Goal: Find specific page/section: Find specific page/section

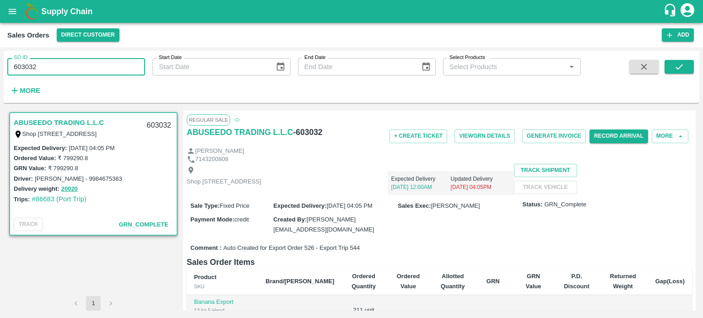
drag, startPoint x: 108, startPoint y: 69, endPoint x: 0, endPoint y: 70, distance: 107.9
click at [0, 70] on div "SO ID 603032 SO ID Start Date Start Date End Date End Date Select Products Sele…" at bounding box center [351, 182] width 703 height 271
paste input "text"
type input "603744"
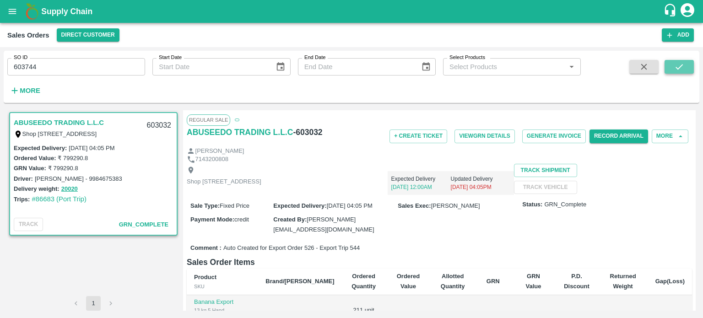
click at [669, 65] on button "submit" at bounding box center [678, 67] width 29 height 14
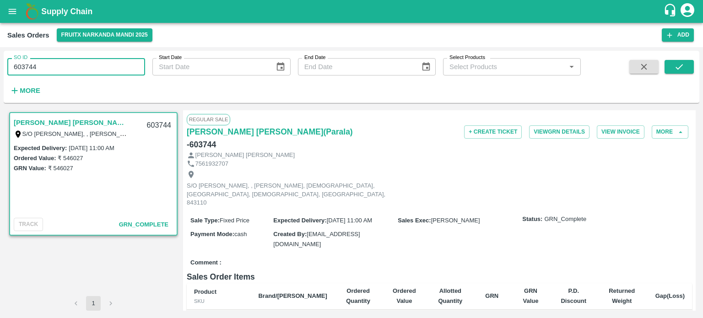
drag, startPoint x: 97, startPoint y: 69, endPoint x: 11, endPoint y: 64, distance: 86.1
click at [11, 64] on input "603744" at bounding box center [76, 66] width 138 height 17
paste input "text"
click at [688, 70] on button "submit" at bounding box center [678, 67] width 29 height 14
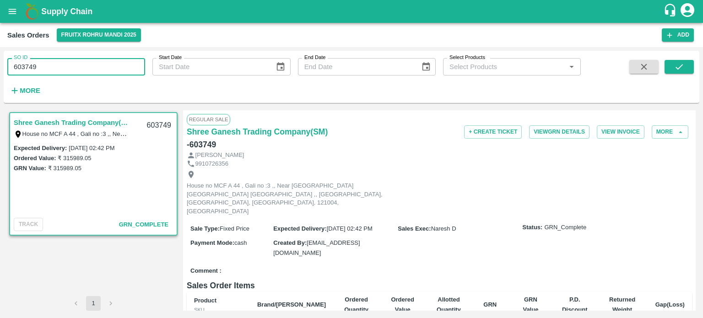
drag, startPoint x: 30, startPoint y: 64, endPoint x: 68, endPoint y: 60, distance: 38.1
click at [68, 60] on input "603749" at bounding box center [76, 66] width 138 height 17
click at [668, 63] on button "submit" at bounding box center [678, 67] width 29 height 14
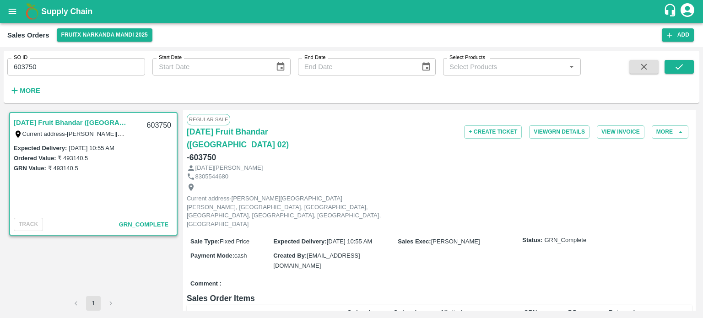
click at [79, 64] on input "603750" at bounding box center [76, 66] width 138 height 17
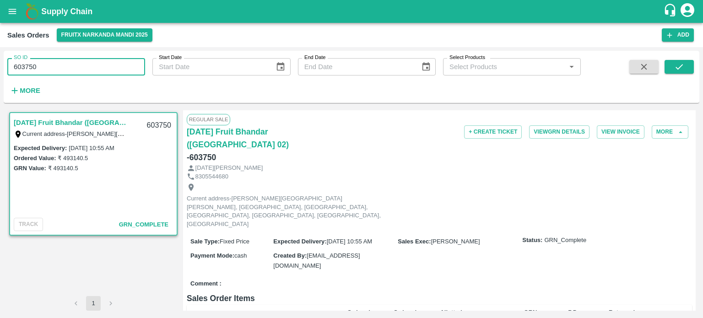
drag, startPoint x: 26, startPoint y: 64, endPoint x: 91, endPoint y: 62, distance: 65.4
click at [91, 62] on input "603750" at bounding box center [76, 66] width 138 height 17
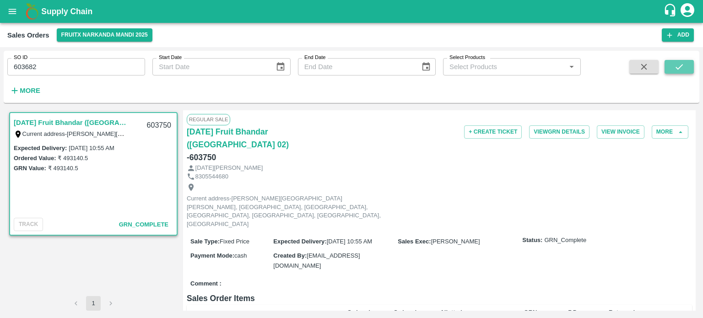
click at [666, 65] on button "submit" at bounding box center [678, 67] width 29 height 14
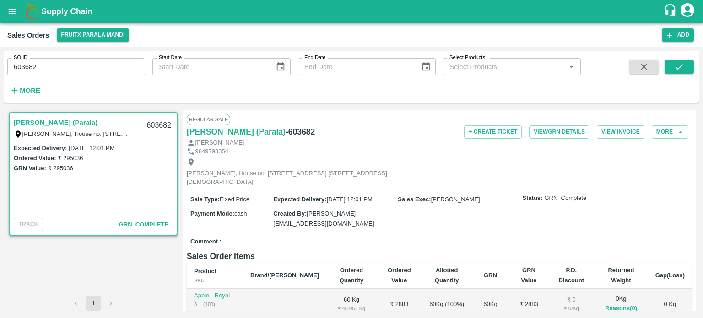
click at [317, 31] on div "Sales Orders FruitX Parala Mandi" at bounding box center [334, 34] width 654 height 13
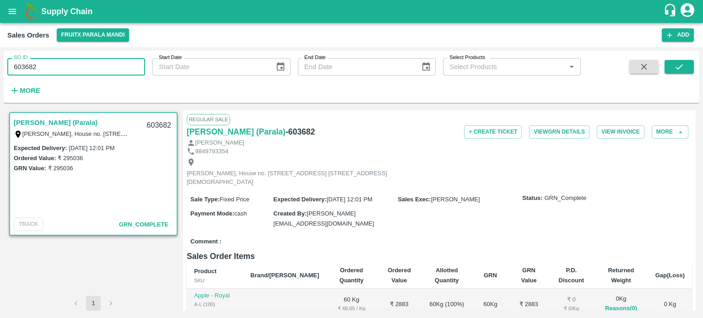
click at [34, 62] on input "603682" at bounding box center [76, 66] width 138 height 17
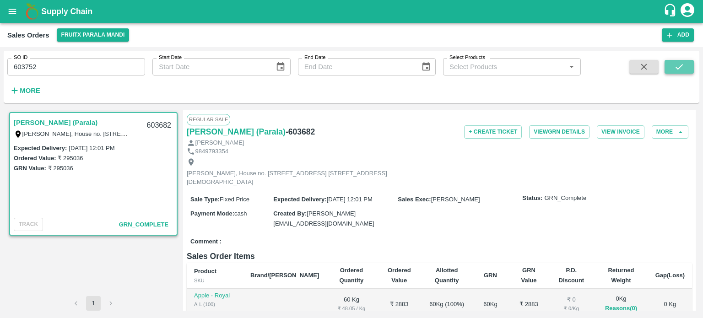
click at [679, 67] on icon "submit" at bounding box center [678, 66] width 7 height 5
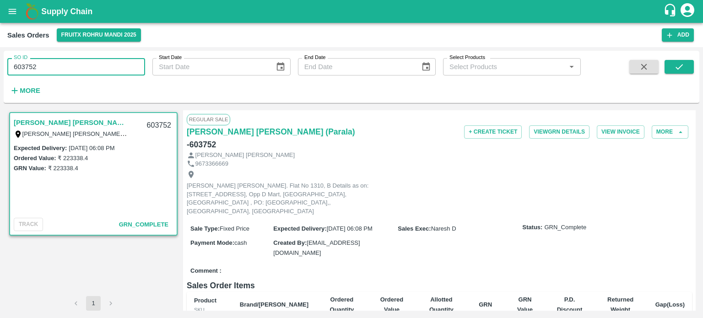
paste input "text"
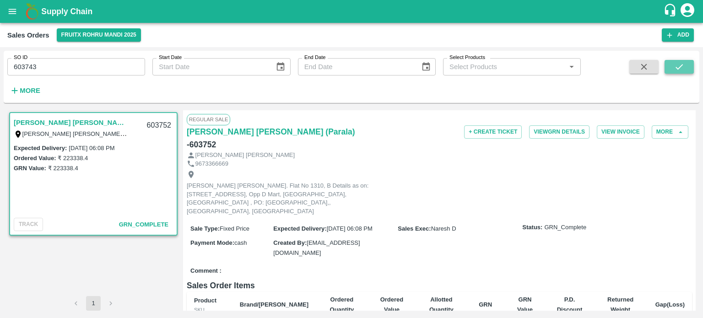
click at [676, 64] on icon "submit" at bounding box center [679, 67] width 10 height 10
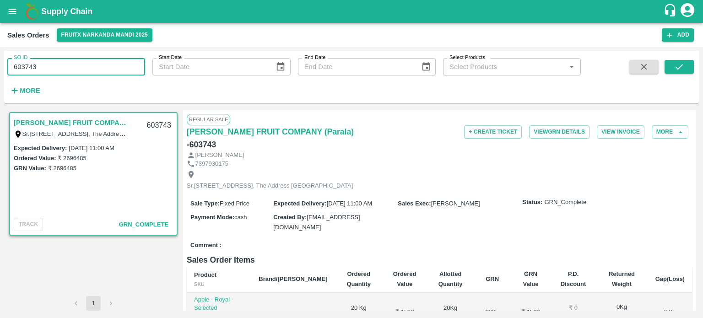
click at [81, 68] on input "603743" at bounding box center [76, 66] width 138 height 17
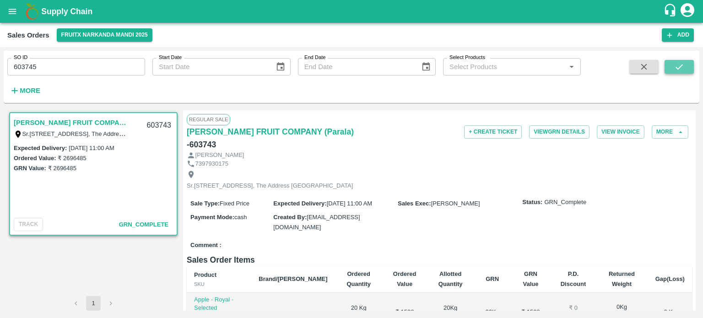
click at [671, 68] on button "submit" at bounding box center [678, 67] width 29 height 14
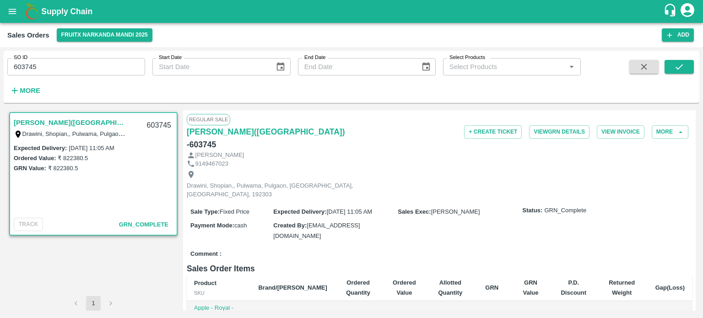
click at [101, 80] on div "SO ID 603745 SO ID Start Date Start Date End Date End Date Select Products Sele…" at bounding box center [290, 75] width 580 height 48
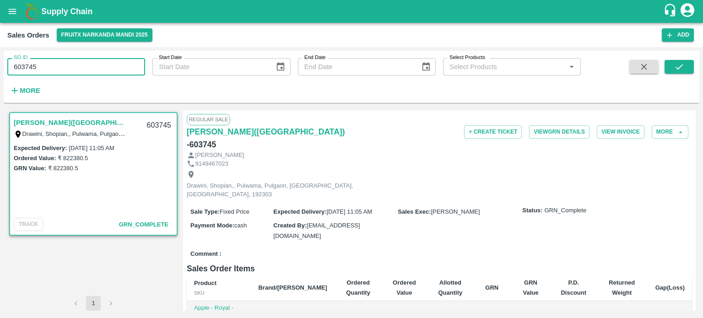
click at [101, 71] on input "603745" at bounding box center [76, 66] width 138 height 17
drag, startPoint x: 24, startPoint y: 64, endPoint x: 80, endPoint y: 54, distance: 57.2
click at [80, 54] on div "SO ID 603745 SO ID" at bounding box center [72, 63] width 145 height 25
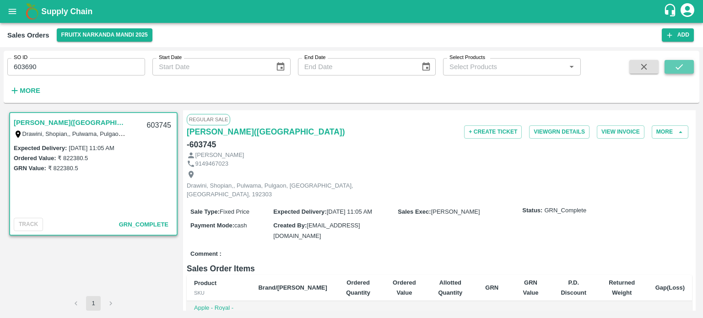
click at [670, 64] on button "submit" at bounding box center [678, 67] width 29 height 14
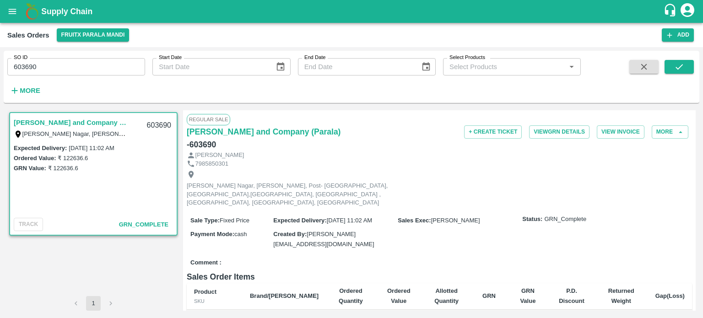
click at [75, 69] on input "603690" at bounding box center [76, 66] width 138 height 17
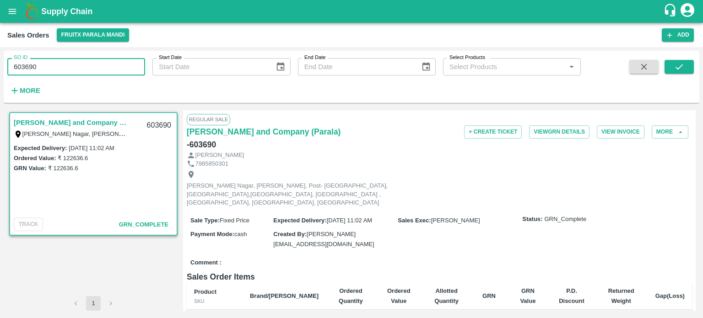
drag, startPoint x: 24, startPoint y: 62, endPoint x: 92, endPoint y: 55, distance: 68.5
click at [92, 55] on div "SO ID 603690 SO ID" at bounding box center [72, 63] width 145 height 25
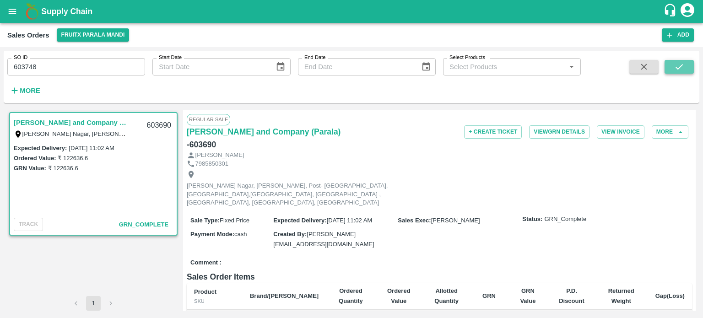
click at [682, 67] on icon "submit" at bounding box center [679, 67] width 10 height 10
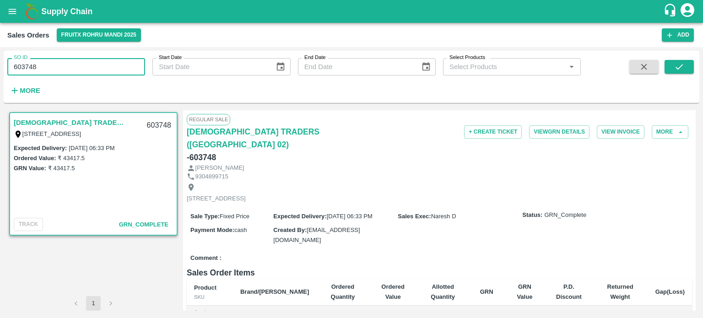
click at [85, 62] on input "603748" at bounding box center [76, 66] width 138 height 17
drag, startPoint x: 26, startPoint y: 67, endPoint x: 128, endPoint y: 49, distance: 103.6
click at [126, 49] on div "SO ID 603748 SO ID Start Date Start Date End Date End Date Select Products Sele…" at bounding box center [351, 182] width 703 height 271
click at [677, 73] on button "submit" at bounding box center [678, 67] width 29 height 14
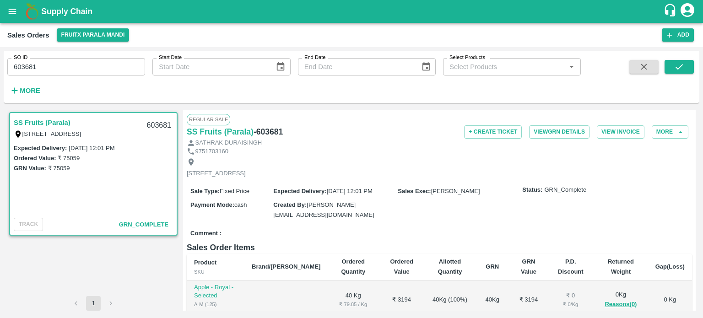
click at [110, 68] on input "603681" at bounding box center [76, 66] width 138 height 17
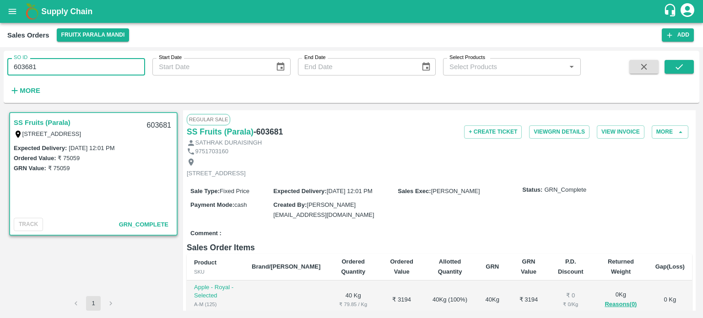
drag, startPoint x: 26, startPoint y: 64, endPoint x: 105, endPoint y: 58, distance: 79.8
click at [105, 58] on input "603681" at bounding box center [76, 66] width 138 height 17
click at [668, 70] on button "submit" at bounding box center [678, 67] width 29 height 14
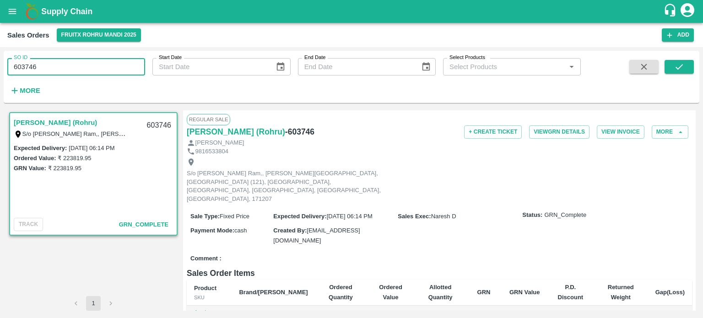
click at [79, 61] on input "603746" at bounding box center [76, 66] width 138 height 17
click at [24, 66] on input "603746" at bounding box center [76, 66] width 138 height 17
drag, startPoint x: 53, startPoint y: 68, endPoint x: 82, endPoint y: 66, distance: 29.3
click at [82, 66] on input "603746" at bounding box center [76, 66] width 138 height 17
click at [684, 68] on button "submit" at bounding box center [678, 67] width 29 height 14
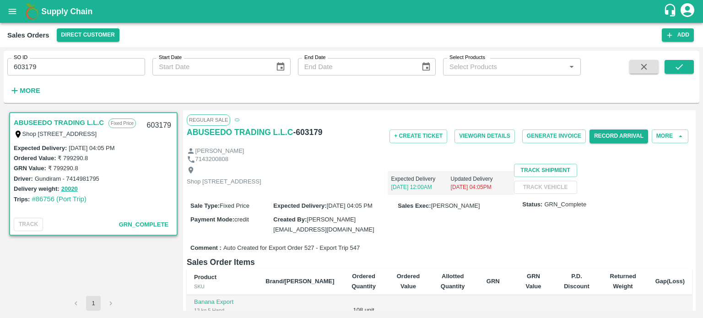
click at [66, 58] on input "603179" at bounding box center [76, 66] width 138 height 17
drag, startPoint x: 25, startPoint y: 61, endPoint x: 53, endPoint y: 63, distance: 28.0
click at [53, 63] on div "SO ID 603179 SO ID" at bounding box center [76, 66] width 138 height 17
drag, startPoint x: 25, startPoint y: 66, endPoint x: 112, endPoint y: 52, distance: 88.1
click at [111, 52] on div "SO ID 603179 SO ID" at bounding box center [72, 63] width 145 height 25
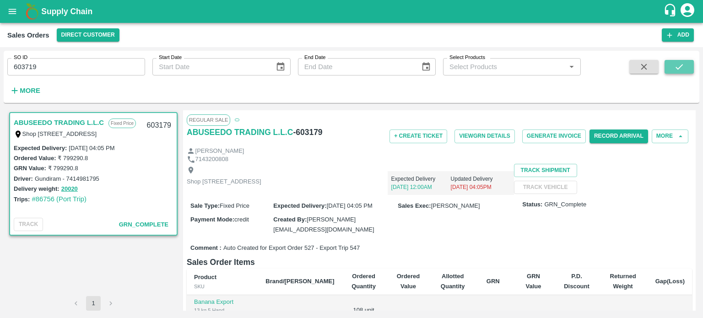
click at [689, 73] on button "submit" at bounding box center [678, 67] width 29 height 14
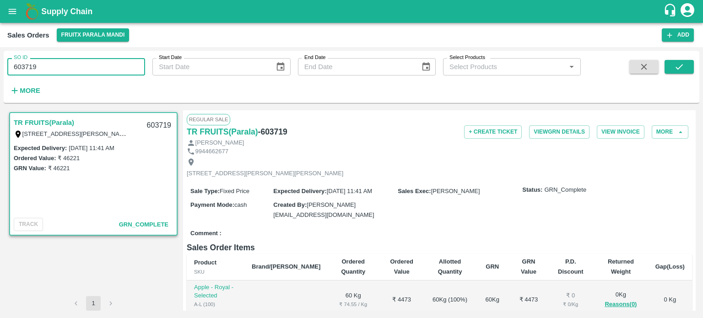
click at [128, 66] on input "603719" at bounding box center [76, 66] width 138 height 17
paste input "text"
click at [684, 67] on button "submit" at bounding box center [678, 67] width 29 height 14
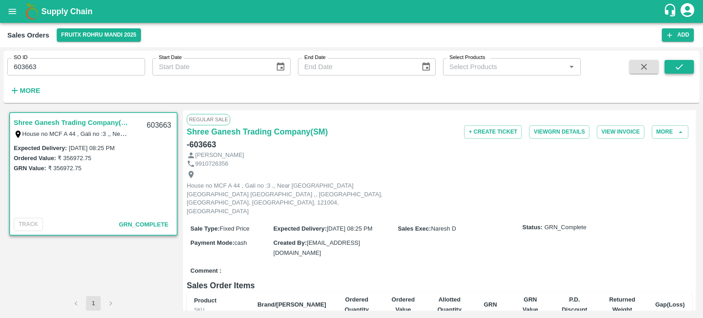
click at [676, 65] on icon "submit" at bounding box center [679, 67] width 10 height 10
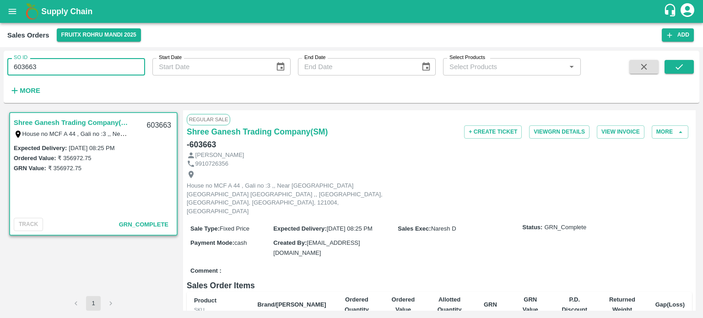
click at [87, 62] on input "603663" at bounding box center [76, 66] width 138 height 17
drag, startPoint x: 23, startPoint y: 64, endPoint x: 102, endPoint y: 59, distance: 78.8
click at [102, 59] on input "603663" at bounding box center [76, 66] width 138 height 17
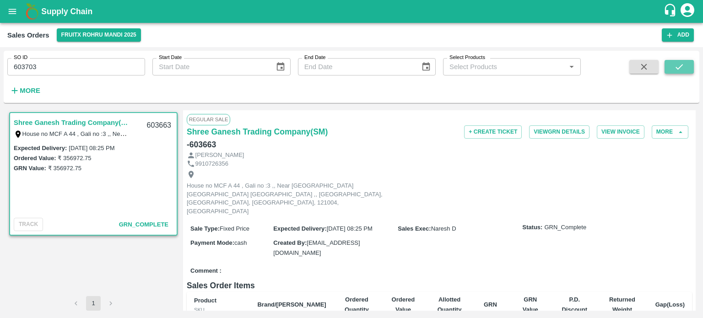
click at [672, 66] on button "submit" at bounding box center [678, 67] width 29 height 14
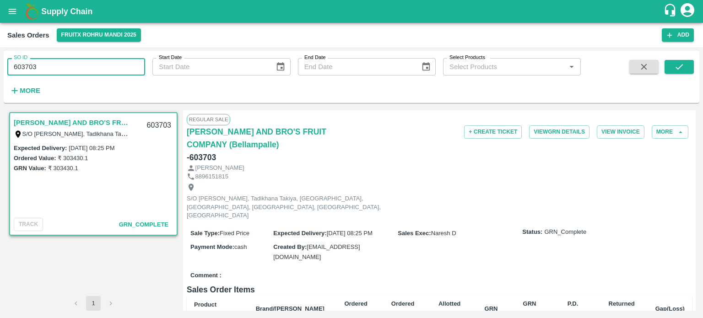
drag, startPoint x: 102, startPoint y: 72, endPoint x: 97, endPoint y: 71, distance: 5.1
click at [102, 71] on input "603703" at bounding box center [76, 66] width 138 height 17
click at [27, 66] on input "603703" at bounding box center [76, 66] width 138 height 17
drag, startPoint x: 26, startPoint y: 63, endPoint x: 126, endPoint y: 70, distance: 100.8
click at [126, 70] on input "603703" at bounding box center [76, 66] width 138 height 17
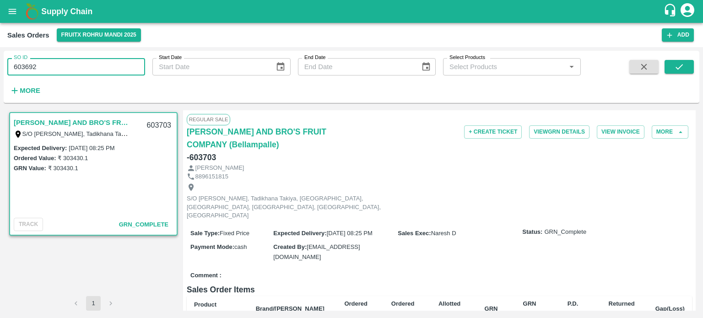
click at [695, 69] on div "SO ID 603692 SO ID Start Date Start Date End Date End Date Select Products Sele…" at bounding box center [351, 76] width 695 height 45
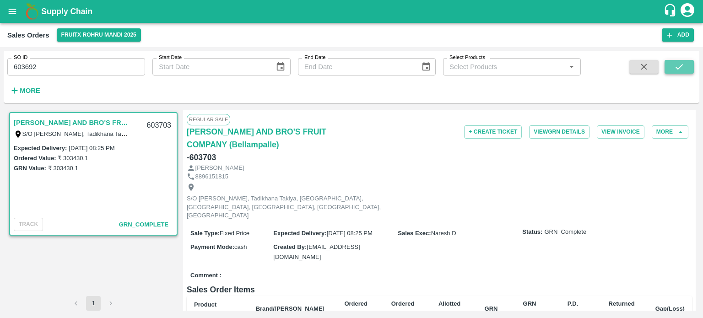
click at [690, 67] on button "submit" at bounding box center [678, 67] width 29 height 14
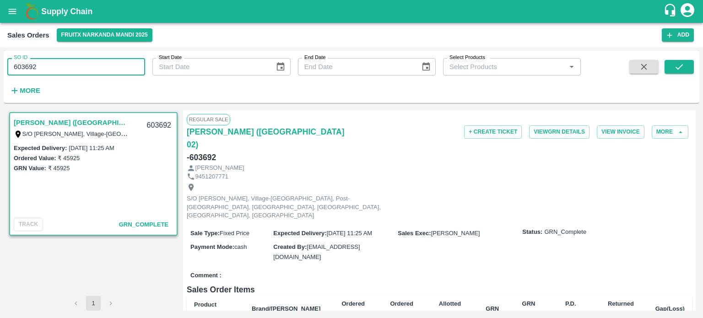
click at [88, 67] on input "603692" at bounding box center [76, 66] width 138 height 17
drag, startPoint x: 28, startPoint y: 62, endPoint x: 89, endPoint y: 59, distance: 60.9
click at [92, 66] on input "603692" at bounding box center [76, 66] width 138 height 17
click at [674, 71] on icon "submit" at bounding box center [679, 67] width 10 height 10
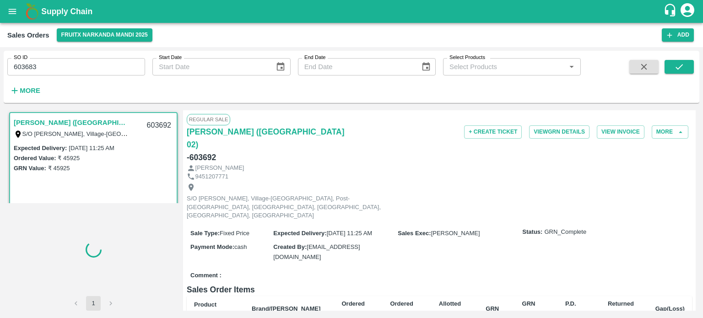
scroll to position [2, 0]
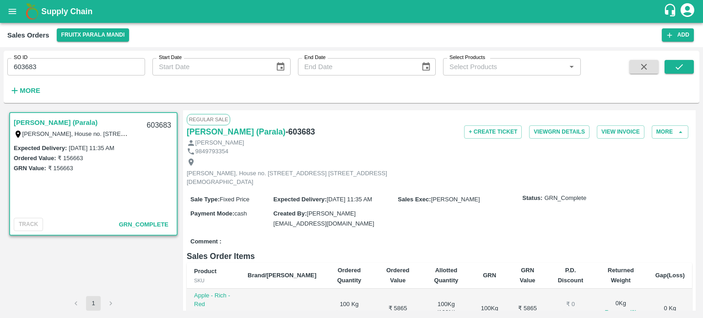
click at [88, 57] on div "SO ID 603683 SO ID" at bounding box center [72, 63] width 145 height 25
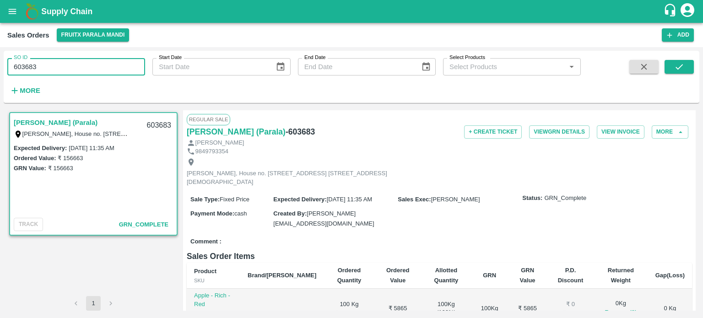
drag, startPoint x: 29, startPoint y: 64, endPoint x: 98, endPoint y: 81, distance: 70.7
click at [98, 81] on div "SO ID 603683 SO ID Start Date Start Date End Date End Date Select Products Sele…" at bounding box center [290, 75] width 580 height 48
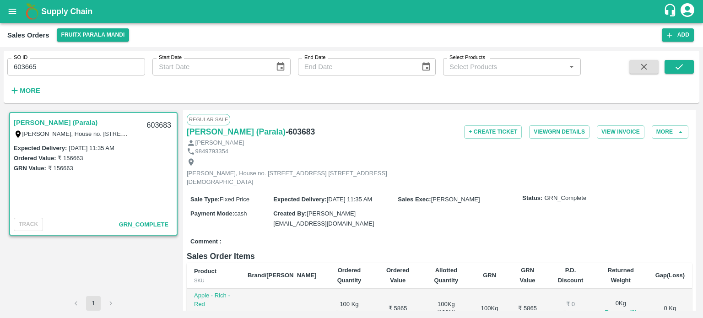
click at [664, 74] on div at bounding box center [664, 79] width 57 height 38
click at [669, 68] on button "submit" at bounding box center [678, 67] width 29 height 14
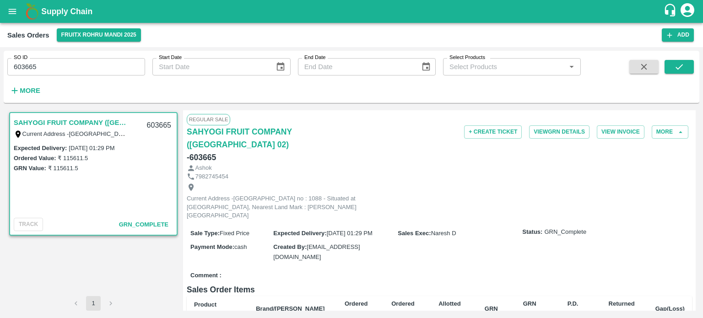
click at [68, 68] on input "603665" at bounding box center [76, 66] width 138 height 17
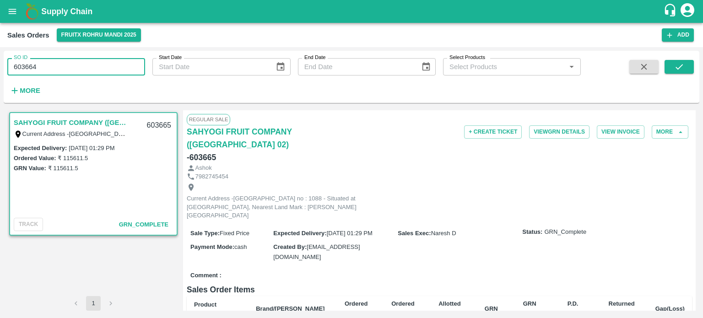
click at [102, 62] on input "603664" at bounding box center [76, 66] width 138 height 17
click at [682, 69] on icon "submit" at bounding box center [679, 67] width 10 height 10
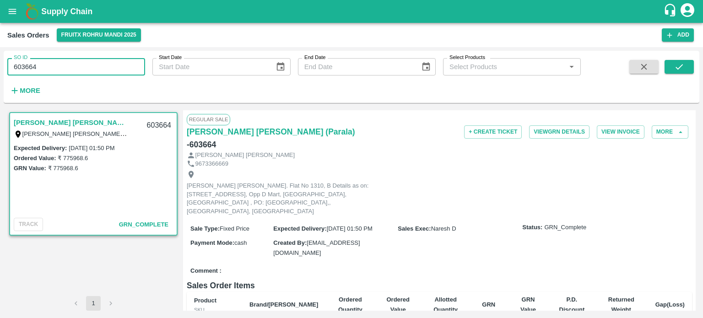
click at [59, 63] on input "603664" at bounding box center [76, 66] width 138 height 17
drag, startPoint x: 30, startPoint y: 64, endPoint x: 91, endPoint y: 62, distance: 61.8
click at [91, 69] on input "603664" at bounding box center [76, 66] width 138 height 17
click at [671, 68] on button "submit" at bounding box center [678, 67] width 29 height 14
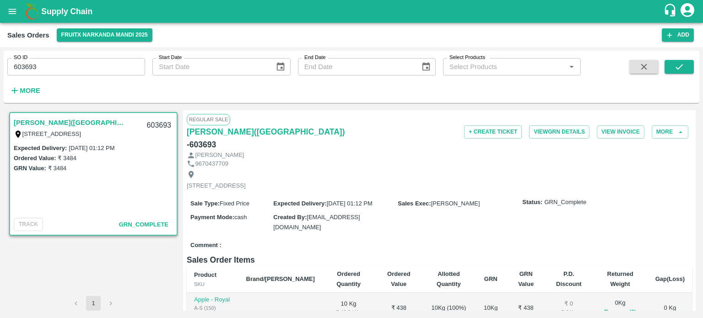
click at [56, 61] on input "603693" at bounding box center [76, 66] width 138 height 17
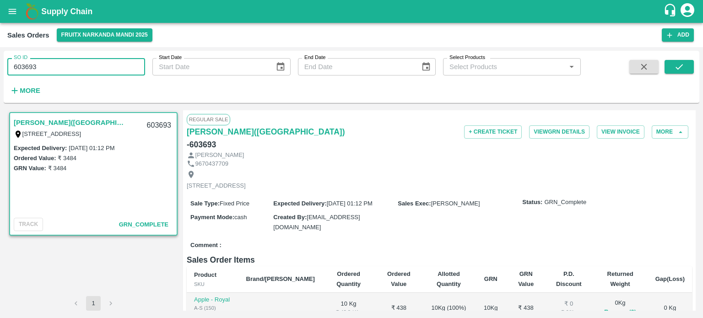
drag, startPoint x: 26, startPoint y: 64, endPoint x: 86, endPoint y: 67, distance: 60.0
click at [86, 67] on input "603693" at bounding box center [76, 66] width 138 height 17
drag, startPoint x: 668, startPoint y: 66, endPoint x: 655, endPoint y: 61, distance: 13.8
click at [668, 65] on button "submit" at bounding box center [678, 67] width 29 height 14
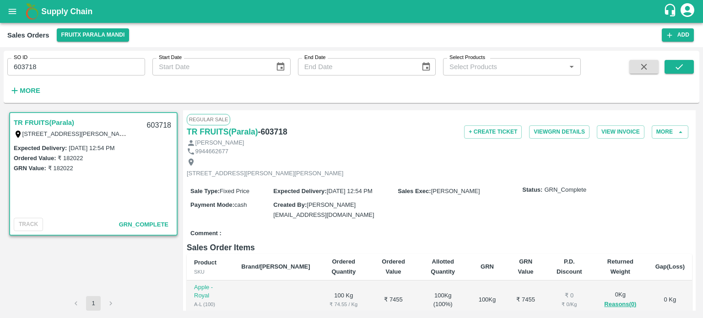
click at [67, 67] on input "603718" at bounding box center [76, 66] width 138 height 17
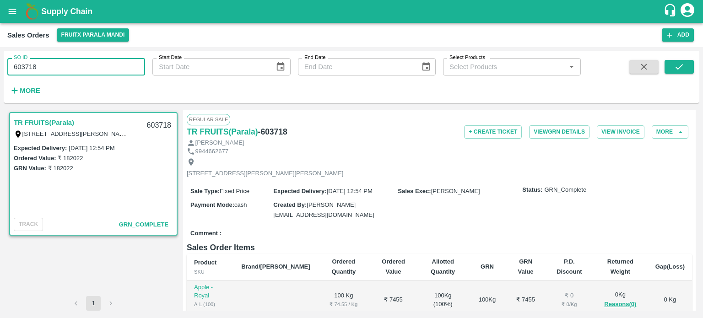
drag, startPoint x: 26, startPoint y: 64, endPoint x: 80, endPoint y: 44, distance: 56.9
click at [75, 53] on div "SO ID 603718 SO ID" at bounding box center [72, 63] width 145 height 25
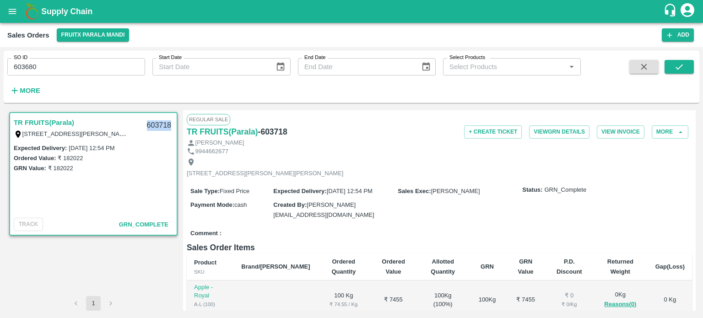
drag, startPoint x: 146, startPoint y: 124, endPoint x: 171, endPoint y: 127, distance: 24.4
click at [171, 127] on div "603718" at bounding box center [158, 125] width 35 height 21
copy div "603718"
click at [91, 62] on input "603680" at bounding box center [76, 66] width 138 height 17
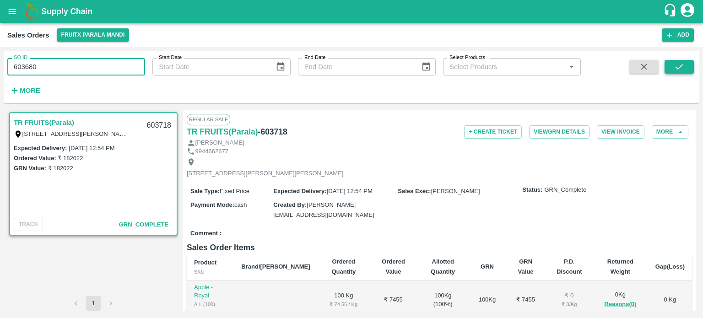
click at [671, 68] on button "submit" at bounding box center [678, 67] width 29 height 14
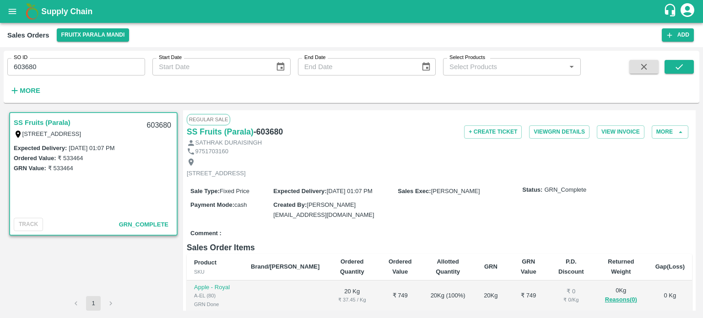
click at [105, 62] on input "603680" at bounding box center [76, 66] width 138 height 17
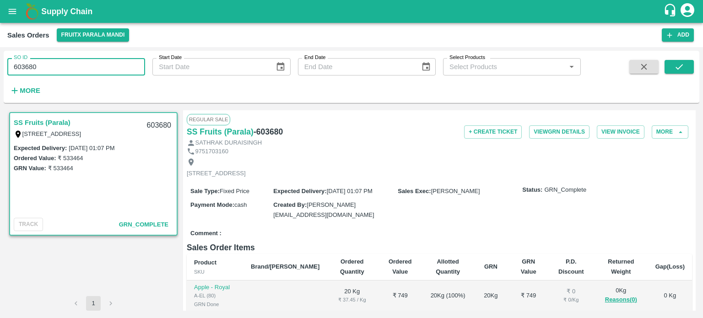
click at [100, 67] on input "603680" at bounding box center [76, 66] width 138 height 17
click at [91, 62] on input "603687" at bounding box center [76, 66] width 138 height 17
click at [682, 69] on icon "submit" at bounding box center [679, 67] width 10 height 10
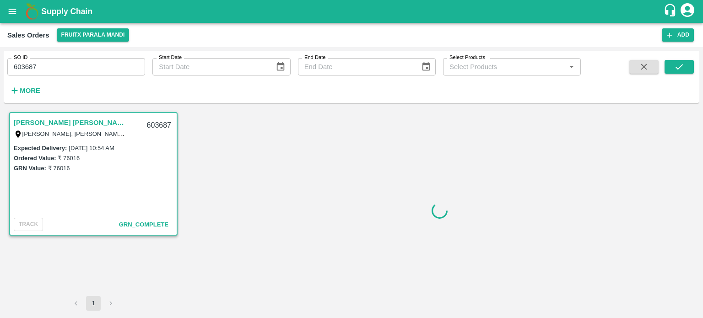
click at [122, 63] on input "603687" at bounding box center [76, 66] width 138 height 17
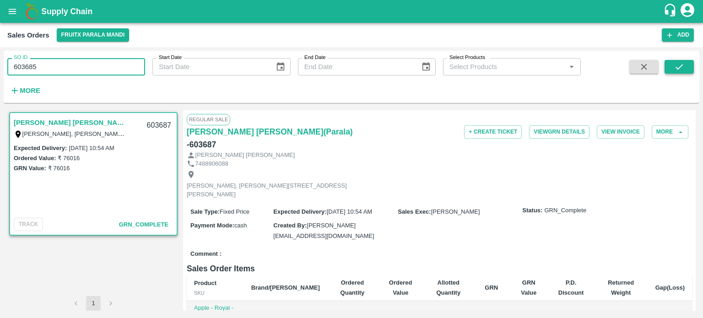
click at [678, 67] on icon "submit" at bounding box center [679, 67] width 10 height 10
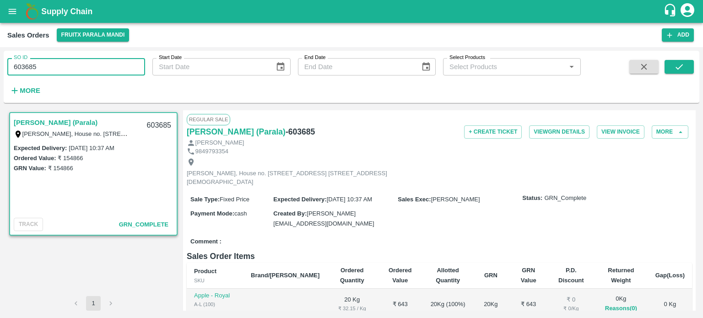
click at [76, 71] on input "603685" at bounding box center [76, 66] width 138 height 17
drag, startPoint x: 28, startPoint y: 64, endPoint x: 65, endPoint y: 66, distance: 37.1
click at [65, 66] on input "603685" at bounding box center [76, 66] width 138 height 17
click at [677, 68] on icon "submit" at bounding box center [679, 67] width 10 height 10
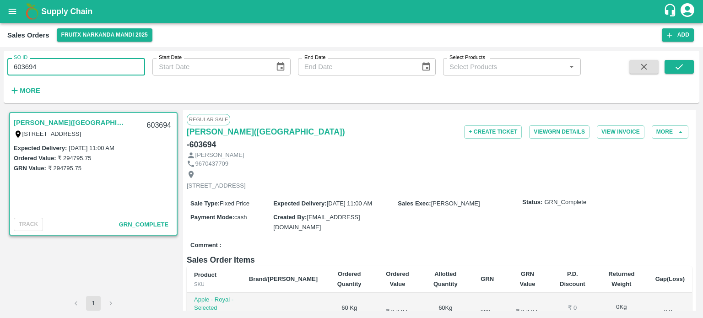
click at [91, 60] on input "603694" at bounding box center [76, 66] width 138 height 17
drag, startPoint x: 29, startPoint y: 63, endPoint x: 81, endPoint y: 61, distance: 52.2
click at [81, 61] on input "603694" at bounding box center [76, 66] width 138 height 17
click at [676, 71] on icon "submit" at bounding box center [679, 67] width 10 height 10
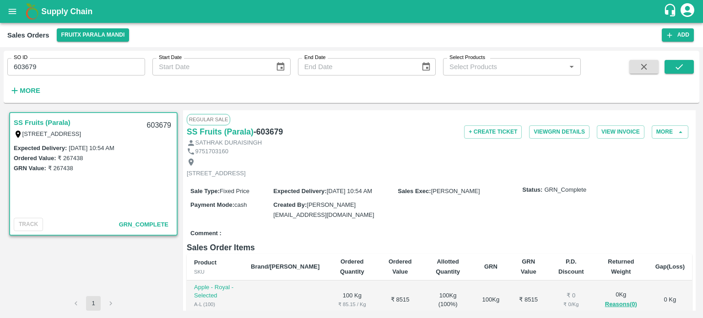
click at [111, 69] on input "603679" at bounding box center [76, 66] width 138 height 17
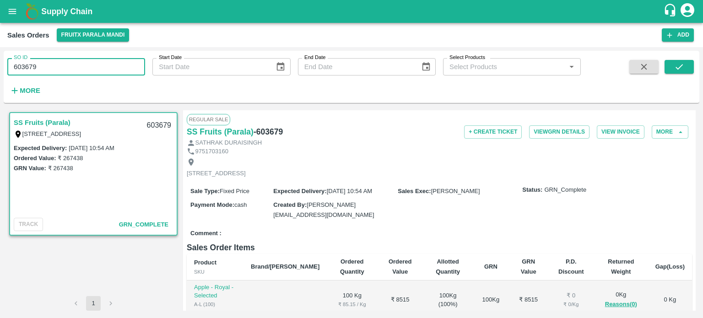
drag, startPoint x: 26, startPoint y: 65, endPoint x: 143, endPoint y: 75, distance: 118.0
click at [143, 75] on input "603679" at bounding box center [76, 66] width 138 height 17
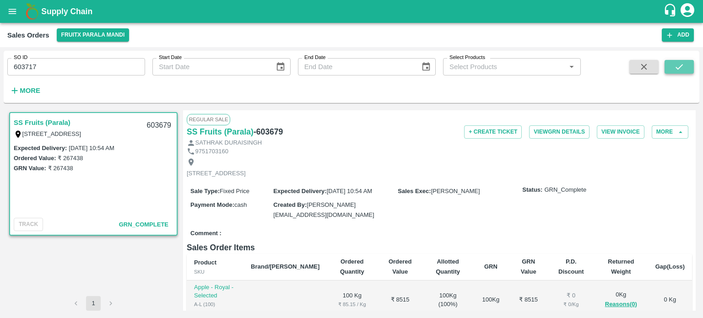
click at [684, 68] on button "submit" at bounding box center [678, 67] width 29 height 14
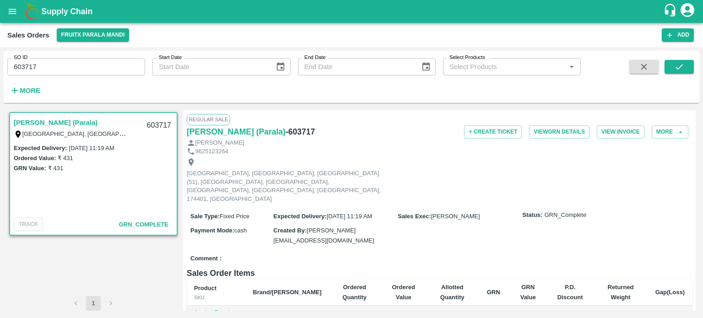
click at [84, 71] on input "603717" at bounding box center [76, 66] width 138 height 17
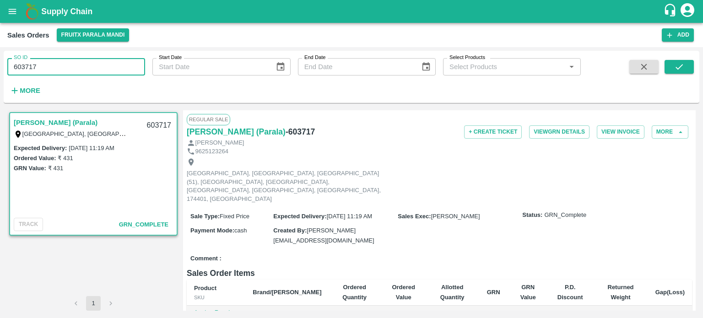
click at [30, 66] on input "603717" at bounding box center [76, 66] width 138 height 17
drag, startPoint x: 26, startPoint y: 62, endPoint x: 82, endPoint y: 63, distance: 56.7
click at [82, 63] on input "603717" at bounding box center [76, 66] width 138 height 17
click at [74, 61] on input "603688" at bounding box center [76, 66] width 138 height 17
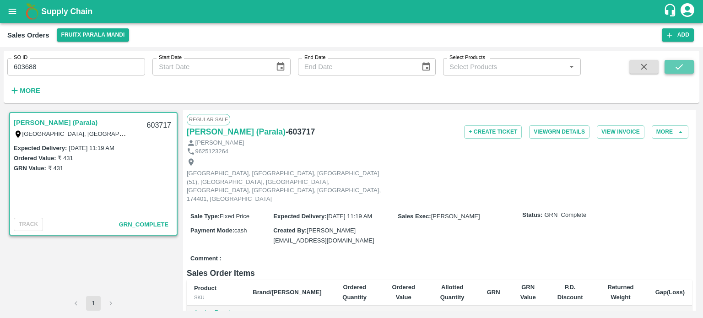
click at [685, 65] on button "submit" at bounding box center [678, 67] width 29 height 14
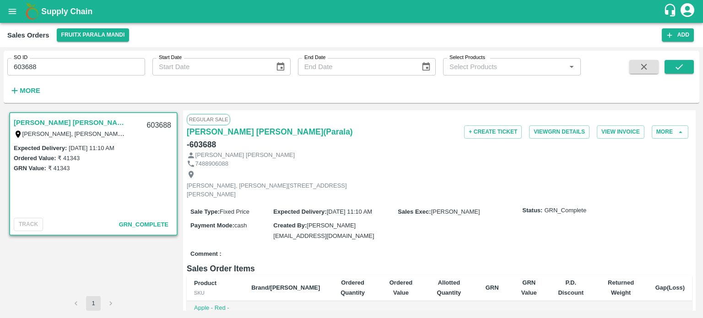
click at [97, 67] on input "603688" at bounding box center [76, 66] width 138 height 17
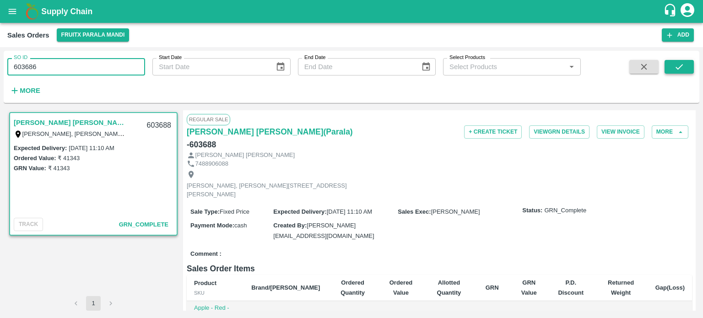
click at [672, 72] on button "submit" at bounding box center [678, 67] width 29 height 14
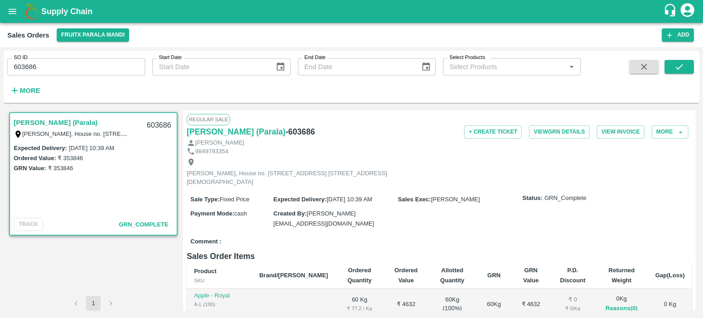
click at [85, 61] on input "603686" at bounding box center [76, 66] width 138 height 17
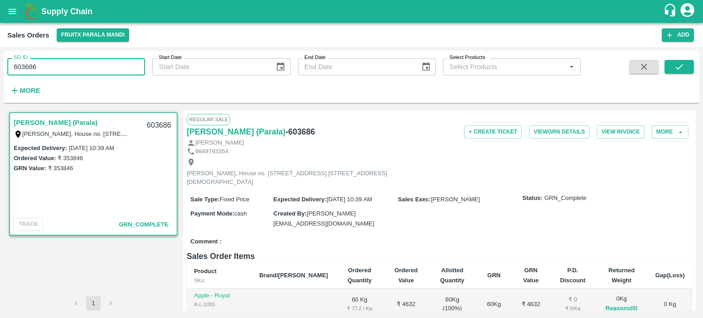
drag, startPoint x: 28, startPoint y: 62, endPoint x: 86, endPoint y: 56, distance: 58.3
click at [86, 56] on div "SO ID 603686 SO ID" at bounding box center [72, 63] width 145 height 25
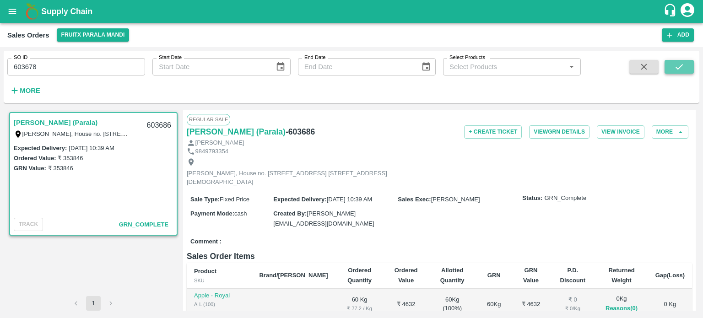
click at [672, 65] on button "submit" at bounding box center [678, 67] width 29 height 14
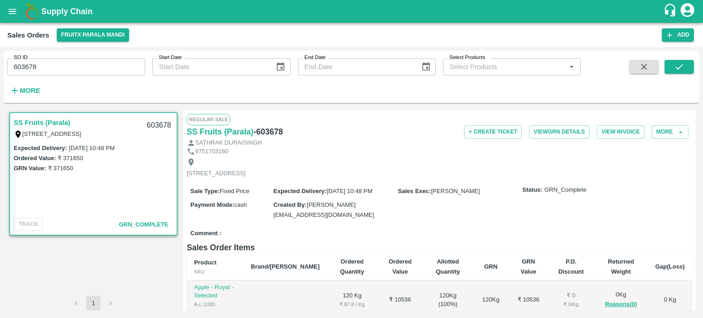
click at [103, 75] on input "603678" at bounding box center [76, 66] width 138 height 17
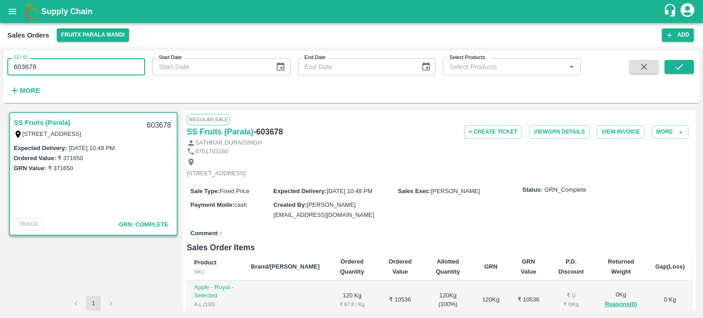
click at [58, 73] on input "603678" at bounding box center [76, 66] width 138 height 17
drag, startPoint x: 30, startPoint y: 64, endPoint x: 99, endPoint y: 56, distance: 69.5
click at [97, 61] on input "603678" at bounding box center [76, 66] width 138 height 17
click at [689, 70] on button "submit" at bounding box center [678, 67] width 29 height 14
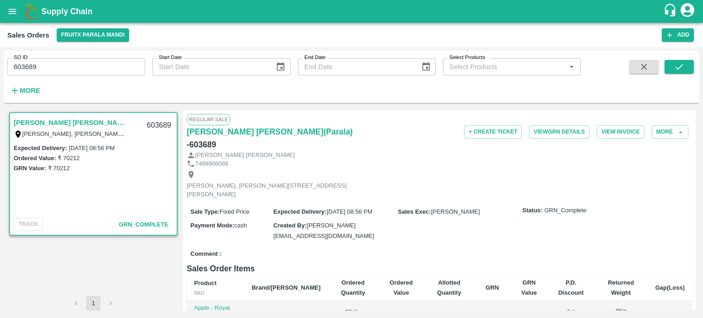
click at [86, 68] on input "603689" at bounding box center [76, 66] width 138 height 17
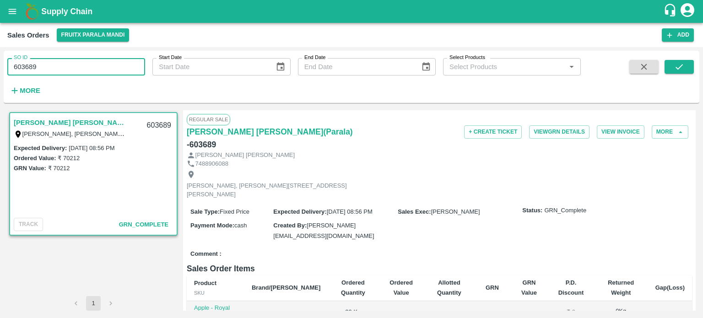
drag, startPoint x: 25, startPoint y: 64, endPoint x: 93, endPoint y: 58, distance: 68.8
click at [93, 58] on input "603689" at bounding box center [76, 66] width 138 height 17
click at [685, 69] on button "submit" at bounding box center [678, 67] width 29 height 14
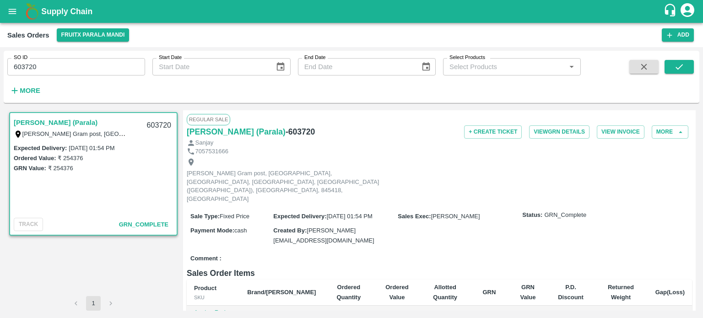
click at [109, 71] on input "603720" at bounding box center [76, 66] width 138 height 17
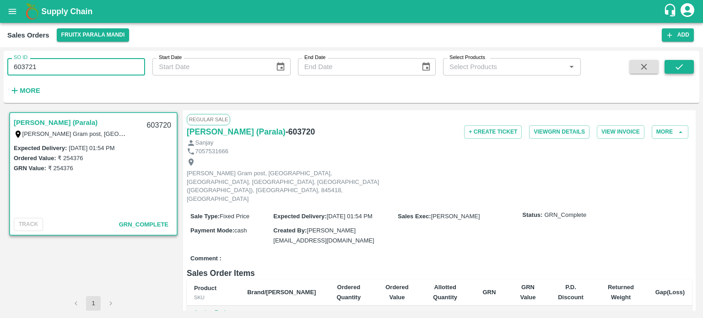
click at [675, 70] on icon "submit" at bounding box center [679, 67] width 10 height 10
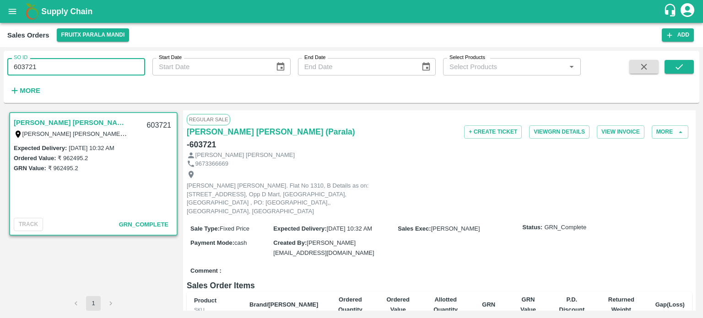
paste input "text"
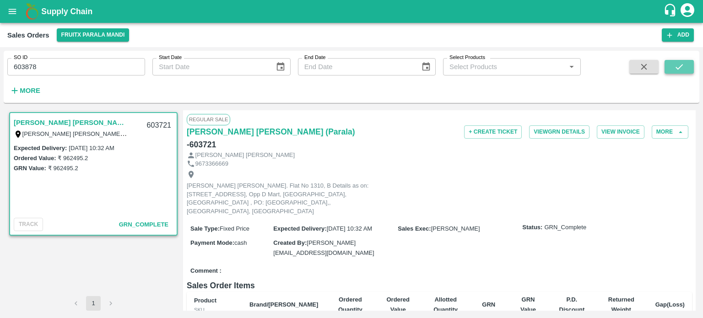
click at [687, 63] on button "submit" at bounding box center [678, 67] width 29 height 14
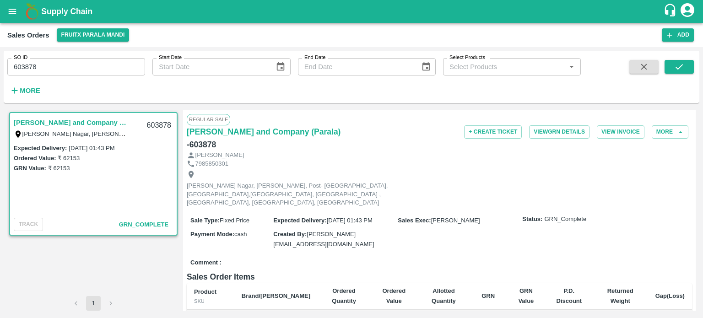
click at [49, 63] on input "603878" at bounding box center [76, 66] width 138 height 17
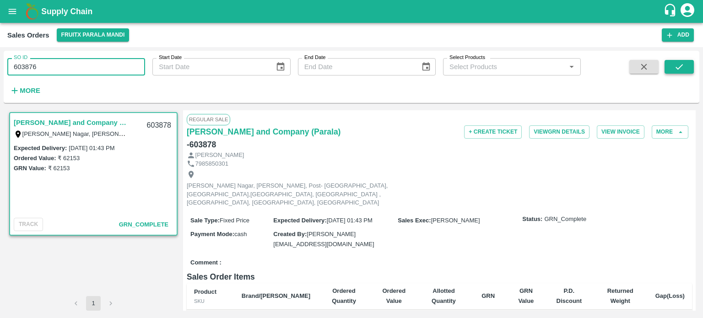
click at [692, 66] on button "submit" at bounding box center [678, 67] width 29 height 14
drag, startPoint x: 30, startPoint y: 64, endPoint x: 71, endPoint y: 63, distance: 41.6
click at [71, 63] on input "603876" at bounding box center [76, 66] width 138 height 17
click at [674, 66] on icon "submit" at bounding box center [679, 67] width 10 height 10
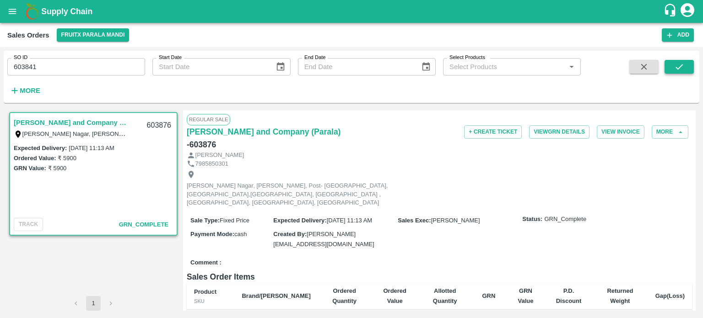
click at [691, 67] on button "submit" at bounding box center [678, 67] width 29 height 14
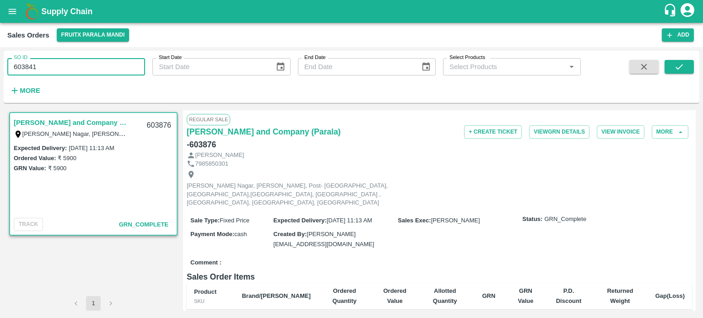
click at [83, 64] on input "603841" at bounding box center [76, 66] width 138 height 17
drag, startPoint x: 27, startPoint y: 64, endPoint x: 76, endPoint y: 62, distance: 49.0
click at [76, 63] on input "603841" at bounding box center [76, 66] width 138 height 17
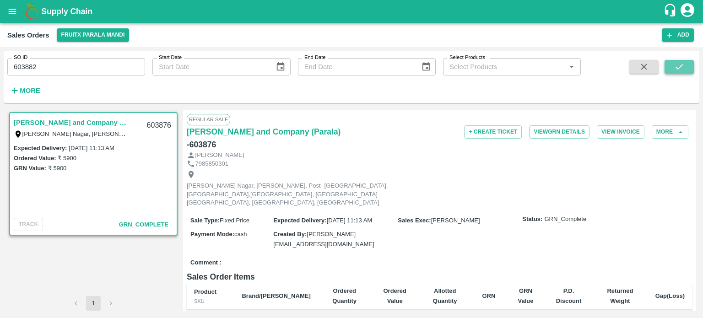
click at [684, 68] on button "submit" at bounding box center [678, 67] width 29 height 14
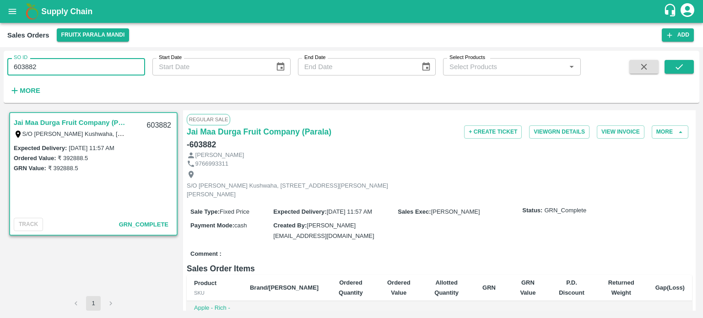
drag, startPoint x: 26, startPoint y: 64, endPoint x: 107, endPoint y: 54, distance: 81.9
click at [112, 53] on div "SO ID 603882 SO ID" at bounding box center [72, 63] width 145 height 25
type input "603011"
click at [687, 69] on button "submit" at bounding box center [678, 67] width 29 height 14
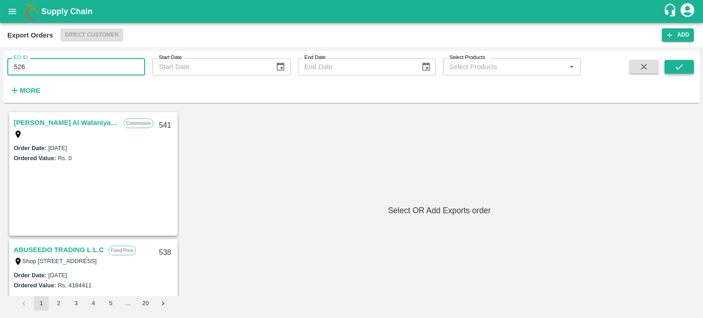
type input "526"
click at [682, 61] on button "submit" at bounding box center [678, 67] width 29 height 14
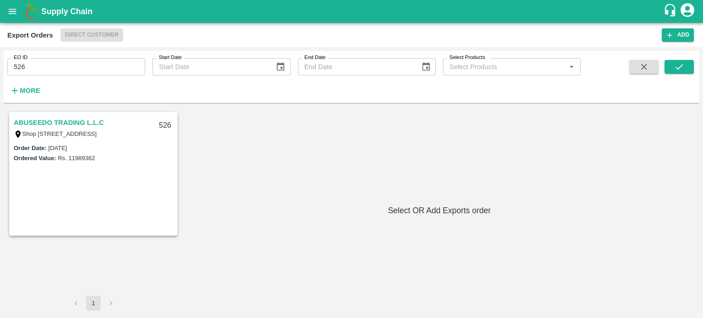
click at [69, 117] on link "ABUSEEDO TRADING L.L.C" at bounding box center [59, 123] width 90 height 12
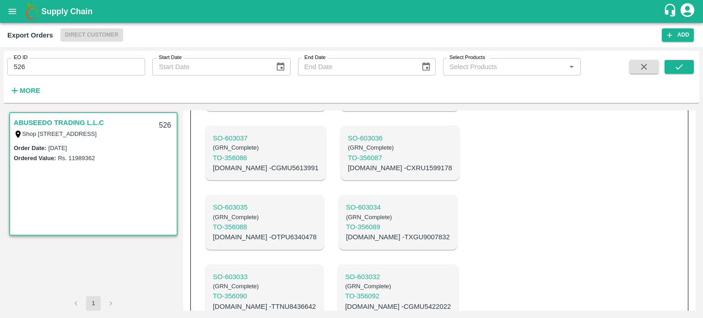
scroll to position [511, 0]
